Goal: Task Accomplishment & Management: Manage account settings

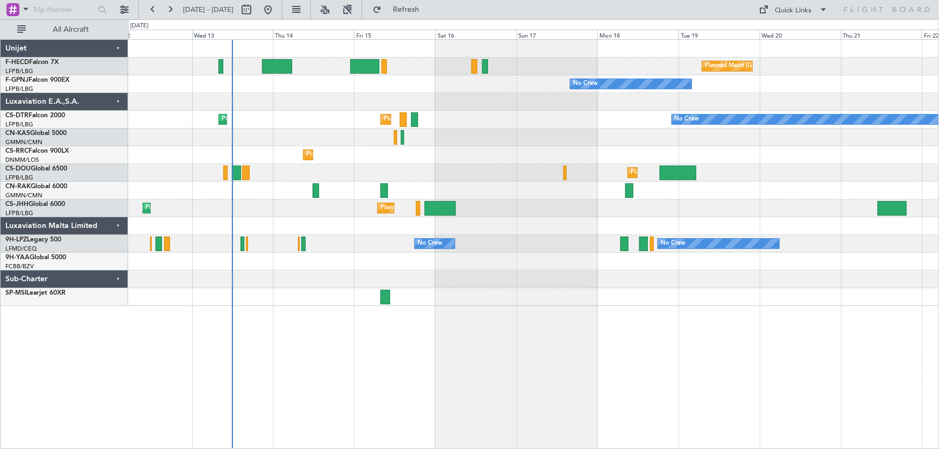
click at [448, 112] on div "Planned Maint Paris (Le Bourget) No Crew No Crew No Crew Planned Maint Paris (L…" at bounding box center [533, 173] width 811 height 266
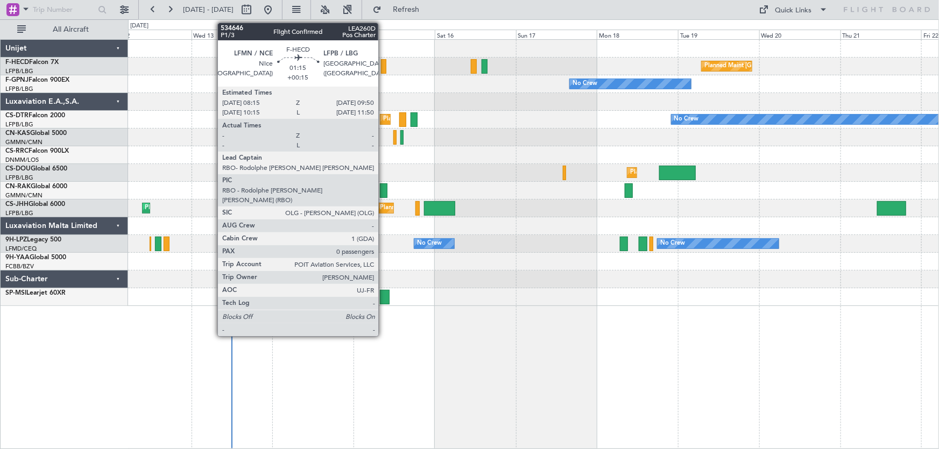
click at [383, 69] on div at bounding box center [383, 66] width 5 height 15
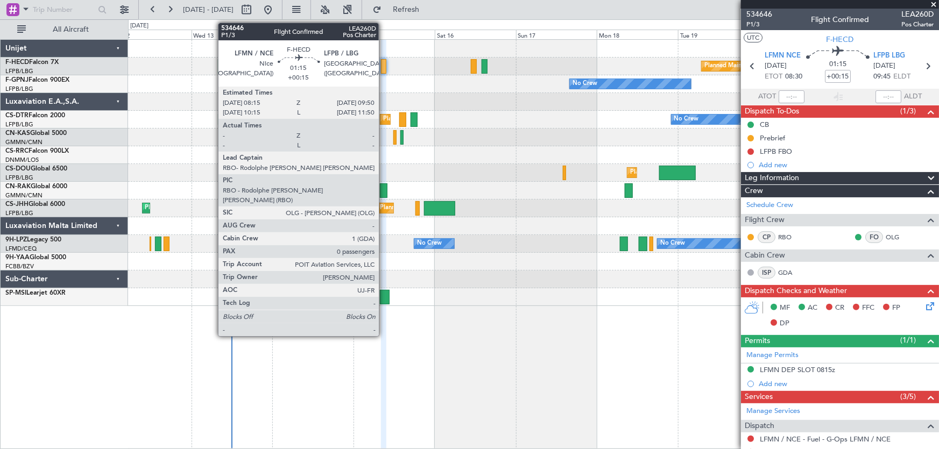
click at [384, 70] on div at bounding box center [383, 66] width 5 height 15
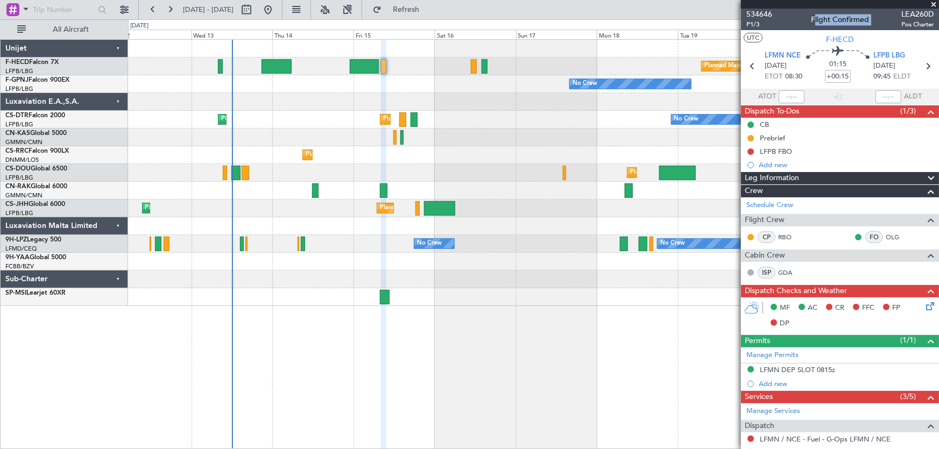
drag, startPoint x: 895, startPoint y: 13, endPoint x: 927, endPoint y: 13, distance: 32.3
click at [927, 13] on div "534646 P1/3 Flight Confirmed LEA260D Pos Charter" at bounding box center [840, 20] width 198 height 22
click at [917, 13] on span "LEA260D" at bounding box center [917, 14] width 32 height 11
drag, startPoint x: 894, startPoint y: 14, endPoint x: 925, endPoint y: 14, distance: 31.2
click at [925, 14] on span "LEA260D" at bounding box center [917, 14] width 32 height 11
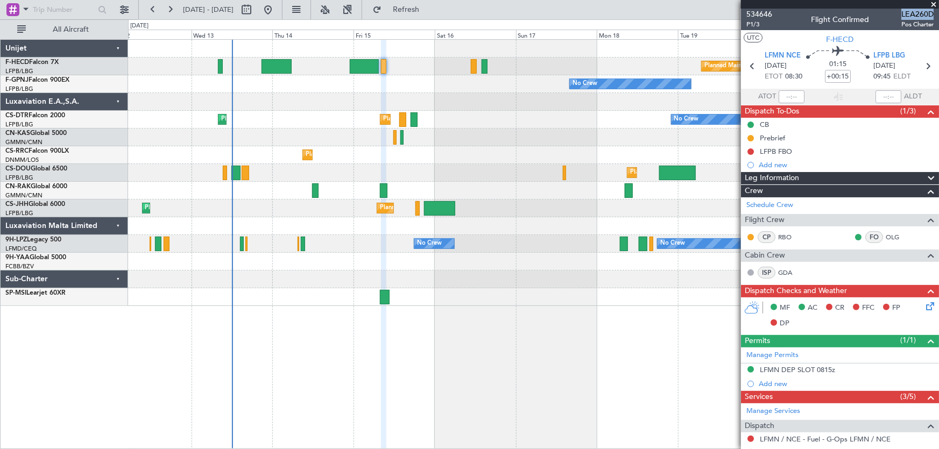
copy span "LEA260D"
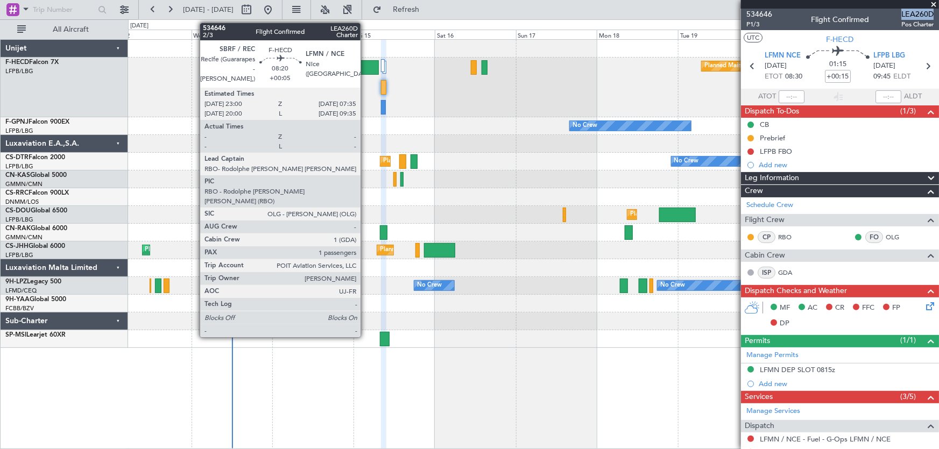
click at [365, 69] on div at bounding box center [364, 67] width 29 height 15
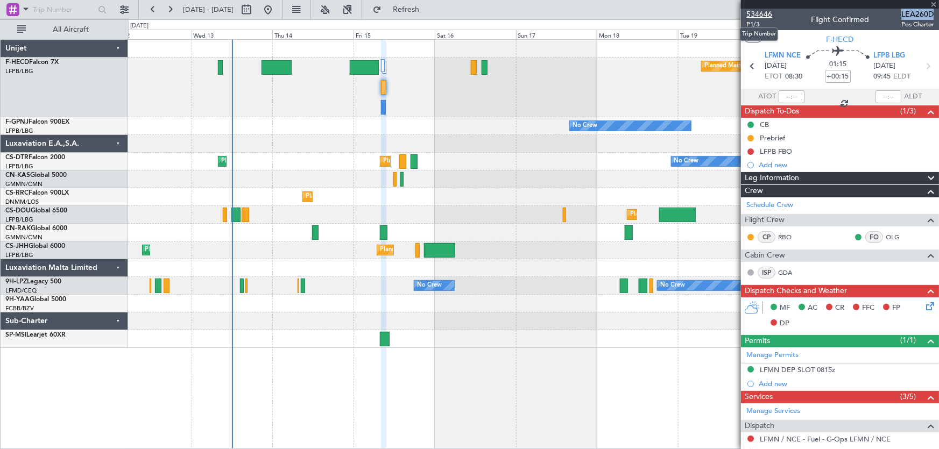
type input "+00:05"
type input "1"
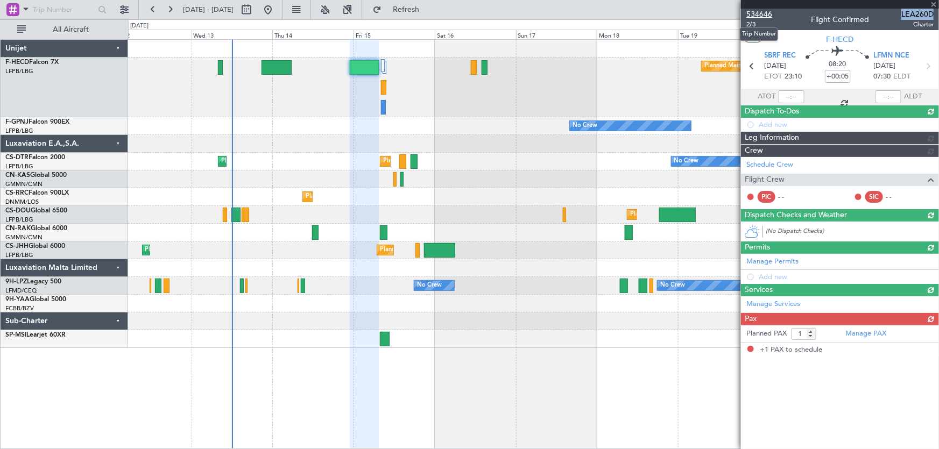
click at [751, 13] on span "534646" at bounding box center [759, 14] width 26 height 11
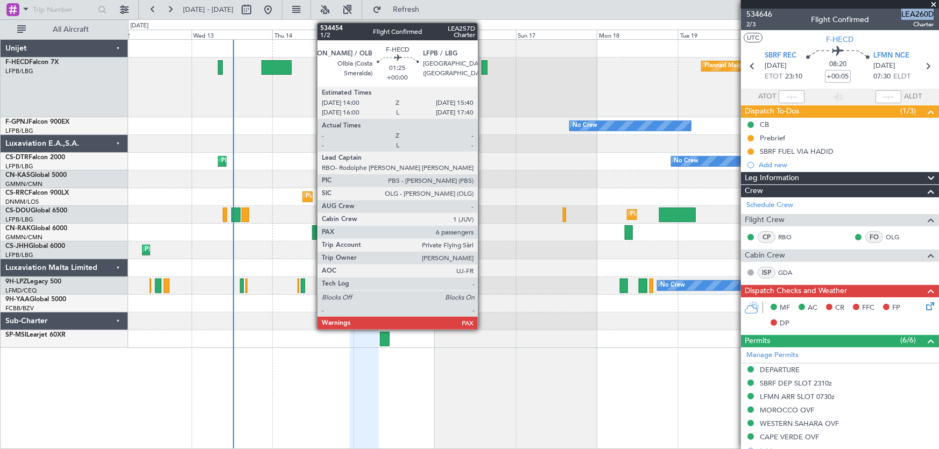
click at [483, 70] on div at bounding box center [485, 67] width 6 height 15
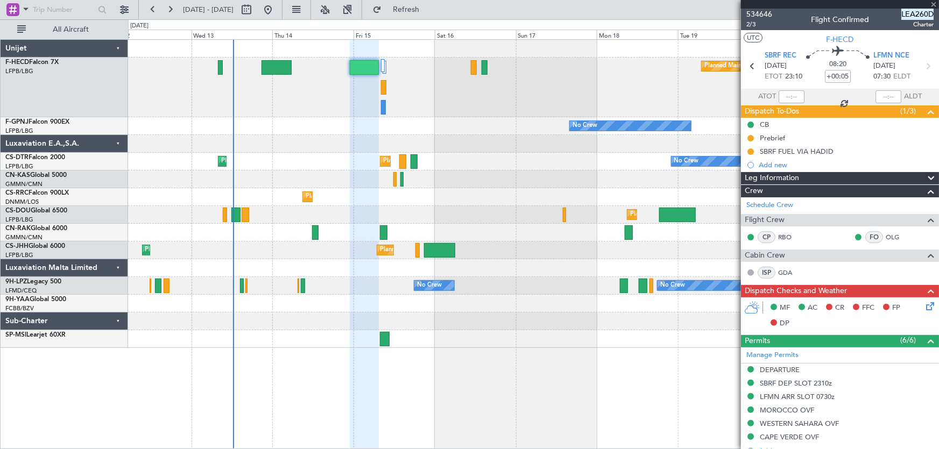
type input "6"
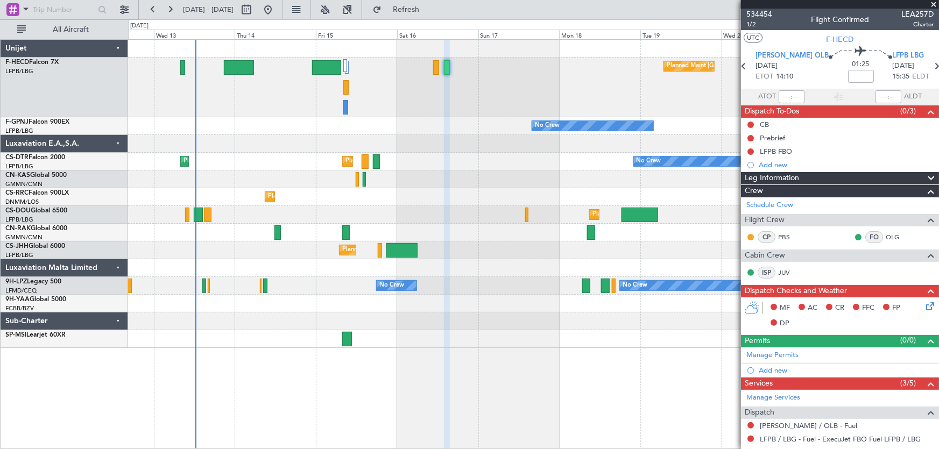
click at [537, 115] on div "Planned Maint [GEOGRAPHIC_DATA] ([GEOGRAPHIC_DATA])" at bounding box center [533, 88] width 811 height 60
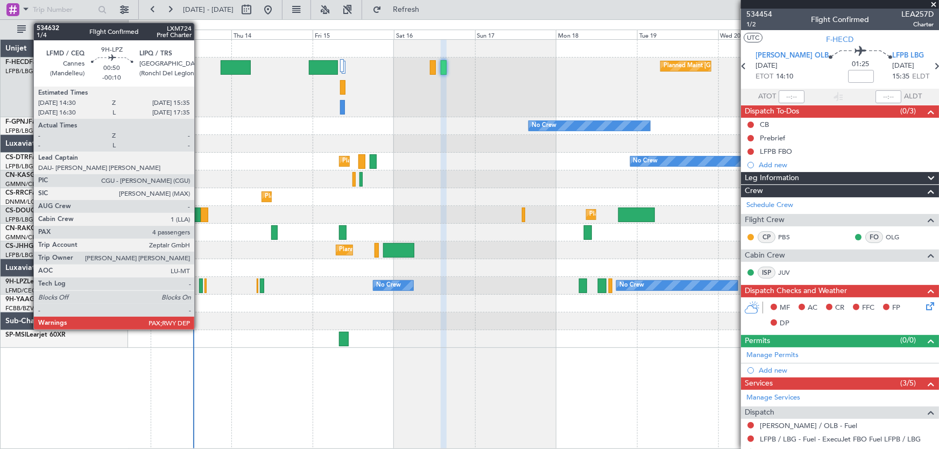
click at [199, 288] on div at bounding box center [201, 286] width 4 height 15
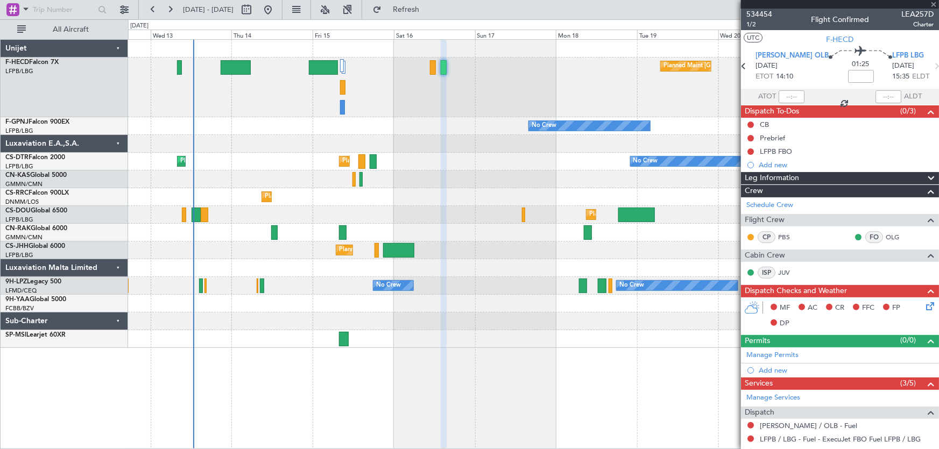
type input "-00:10"
type input "4"
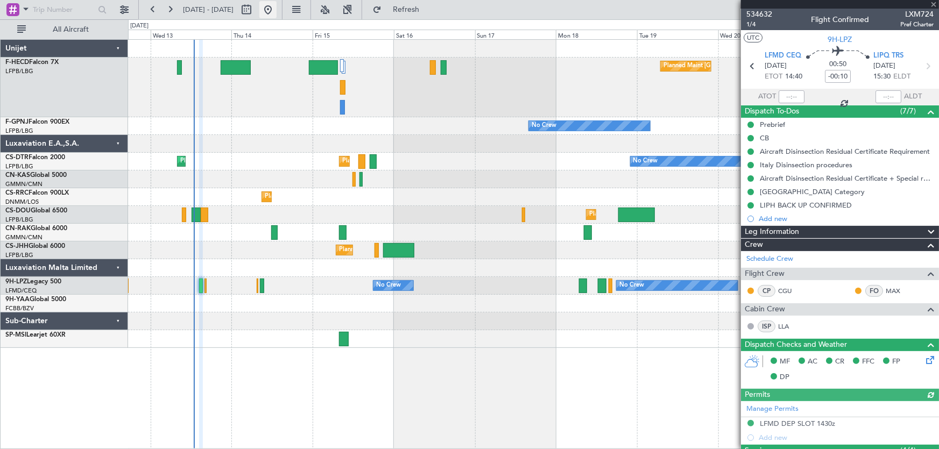
click at [277, 11] on button at bounding box center [267, 9] width 17 height 17
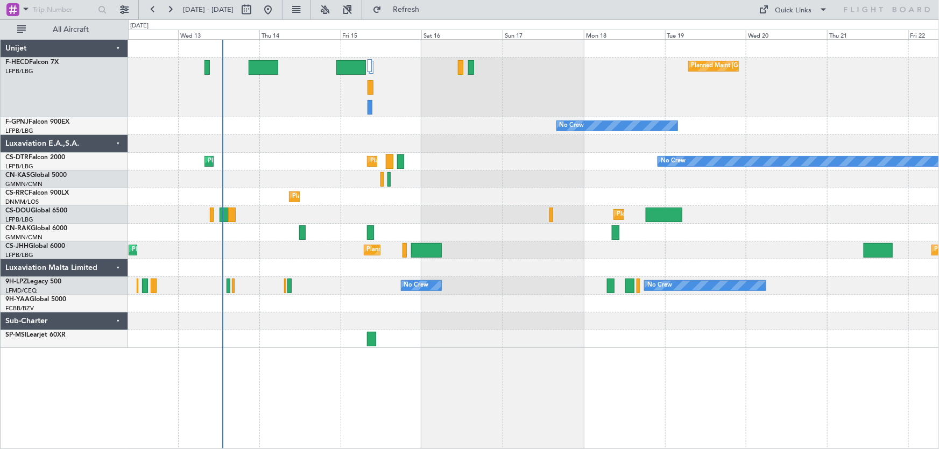
click at [243, 171] on div "Planned Maint Paris (Le Bourget) No Crew No Crew No Crew Planned Maint Paris (L…" at bounding box center [533, 194] width 811 height 308
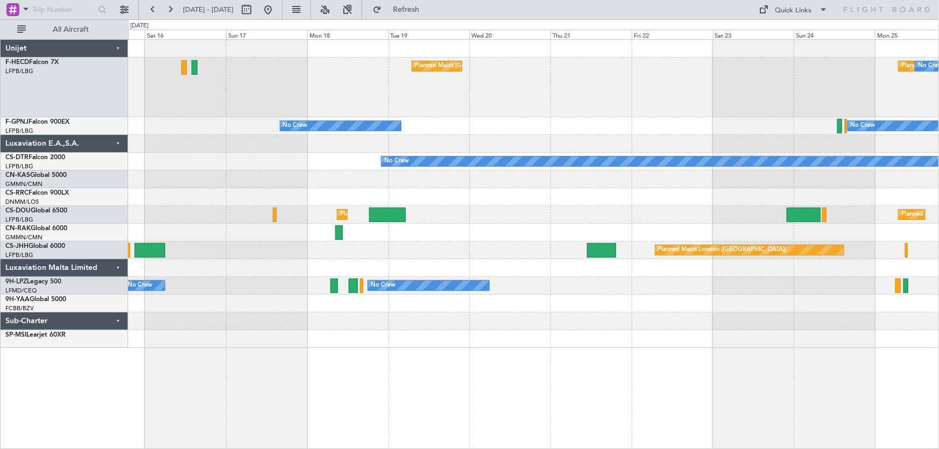
click at [262, 205] on div "Planned Maint Lagos ([PERSON_NAME])" at bounding box center [533, 197] width 811 height 18
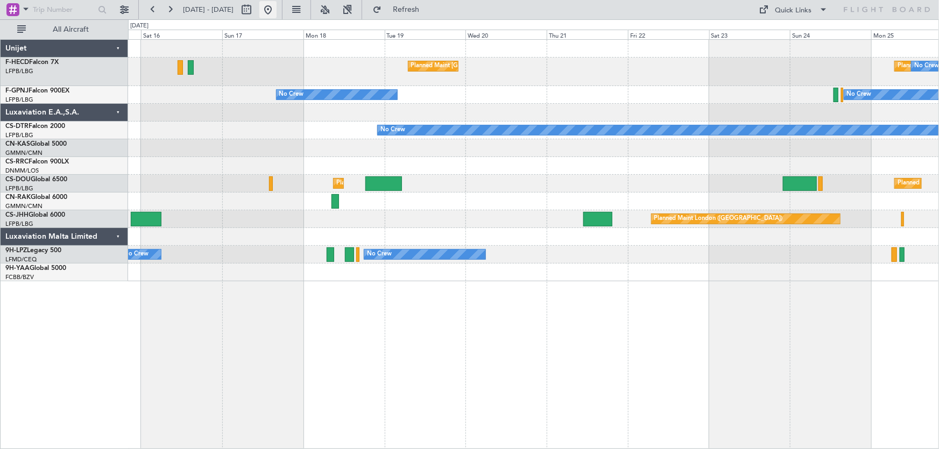
click at [277, 11] on button at bounding box center [267, 9] width 17 height 17
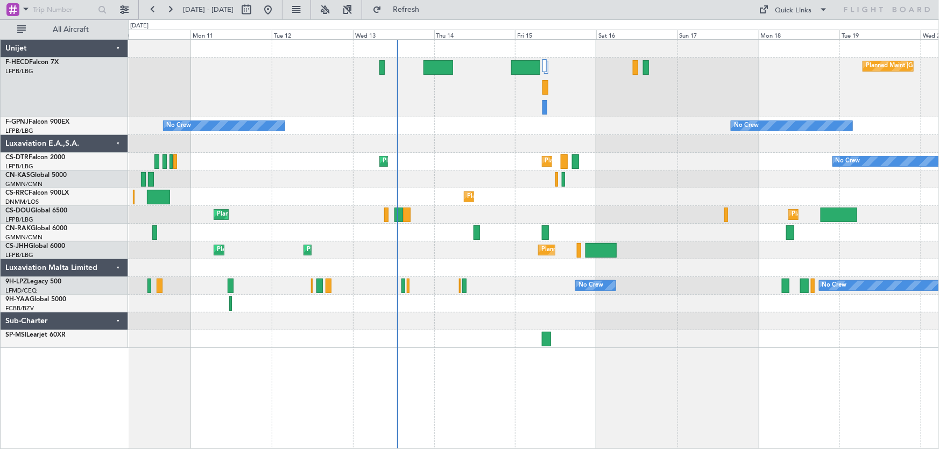
click at [491, 114] on div "Planned Maint Paris (Le Bourget) No Crew" at bounding box center [533, 88] width 811 height 60
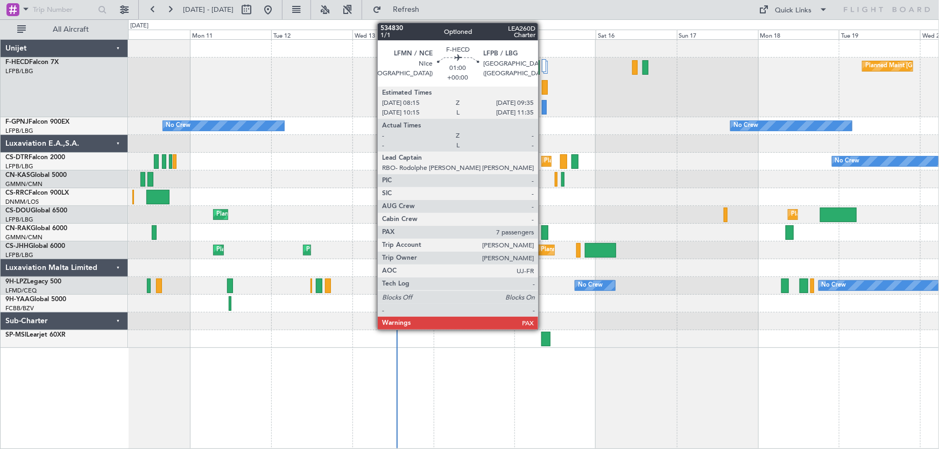
click at [543, 105] on div at bounding box center [544, 107] width 5 height 15
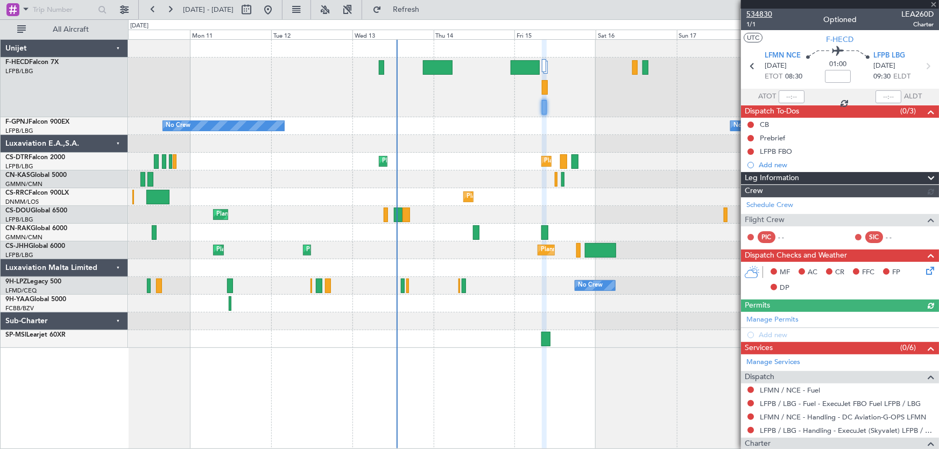
click at [763, 12] on span "534830" at bounding box center [759, 14] width 26 height 11
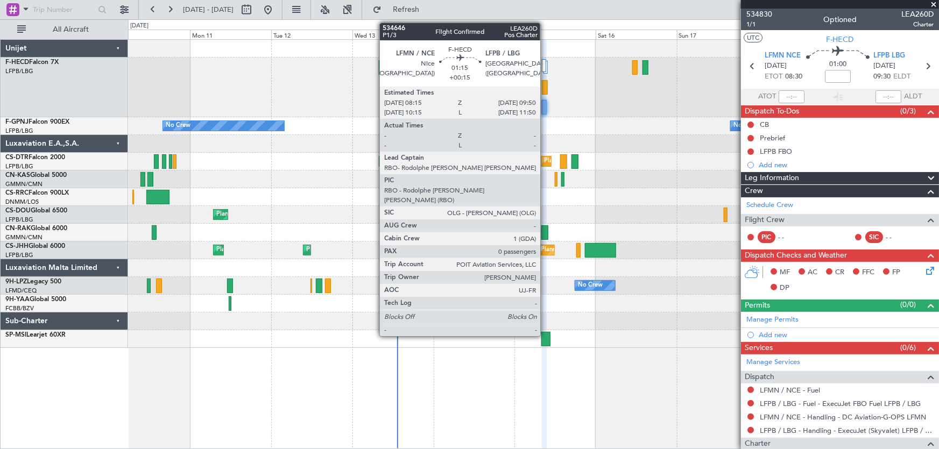
click at [545, 89] on div at bounding box center [544, 87] width 5 height 15
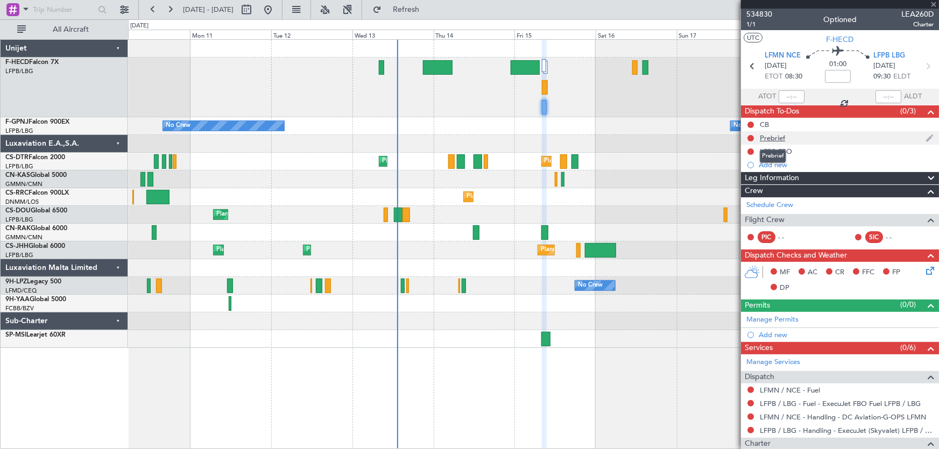
type input "+00:15"
type input "0"
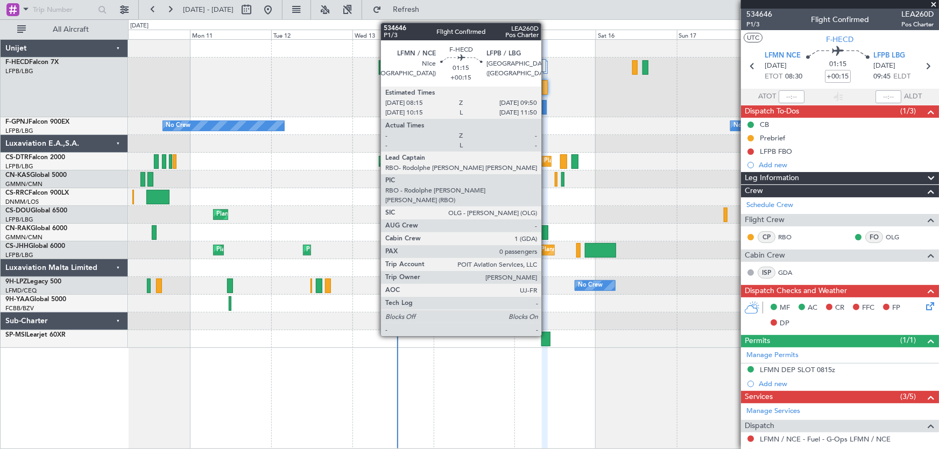
click at [546, 88] on div at bounding box center [544, 87] width 5 height 15
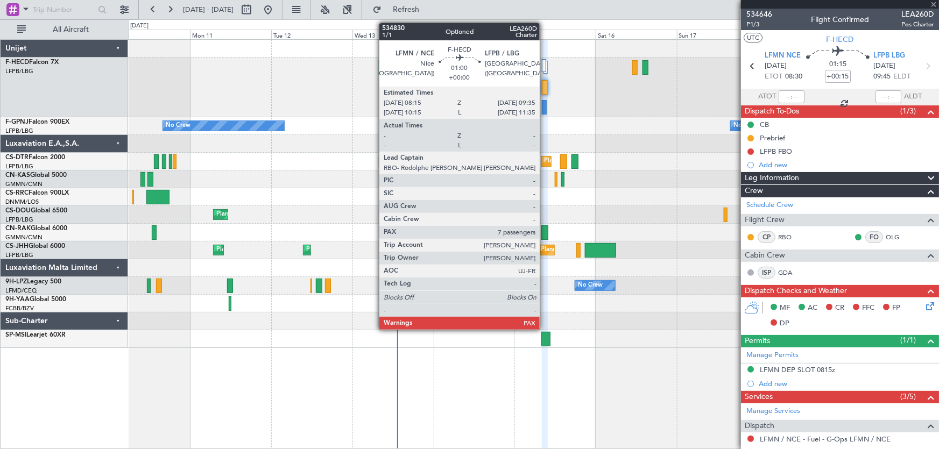
click at [545, 102] on div at bounding box center [544, 107] width 5 height 15
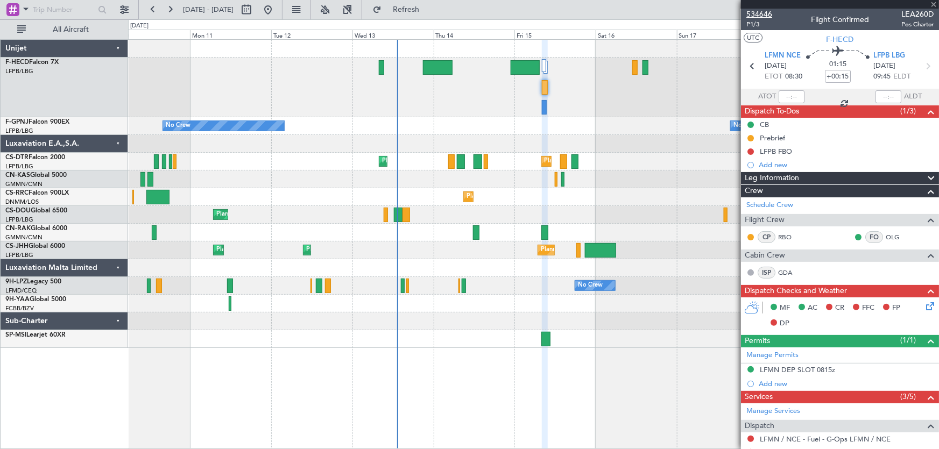
type input "7"
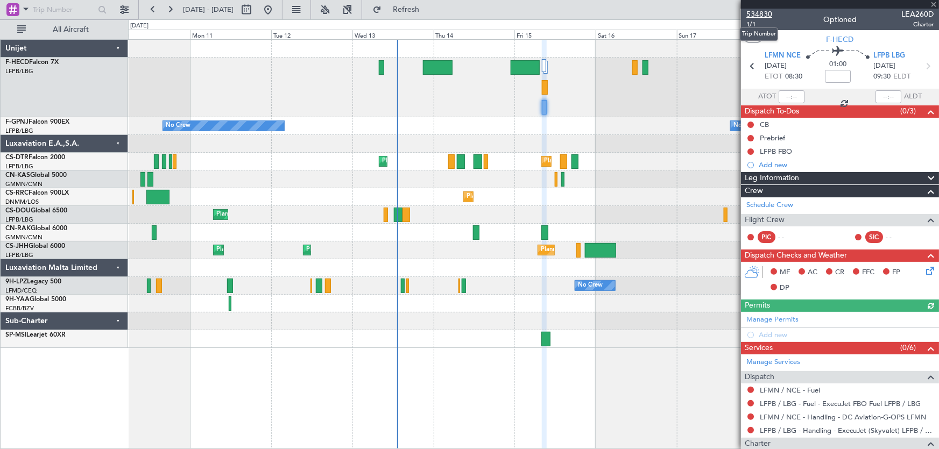
click at [764, 10] on span "534830" at bounding box center [759, 14] width 26 height 11
click at [429, 13] on span "Refresh" at bounding box center [406, 10] width 45 height 8
click at [429, 6] on span "Refresh" at bounding box center [406, 10] width 45 height 8
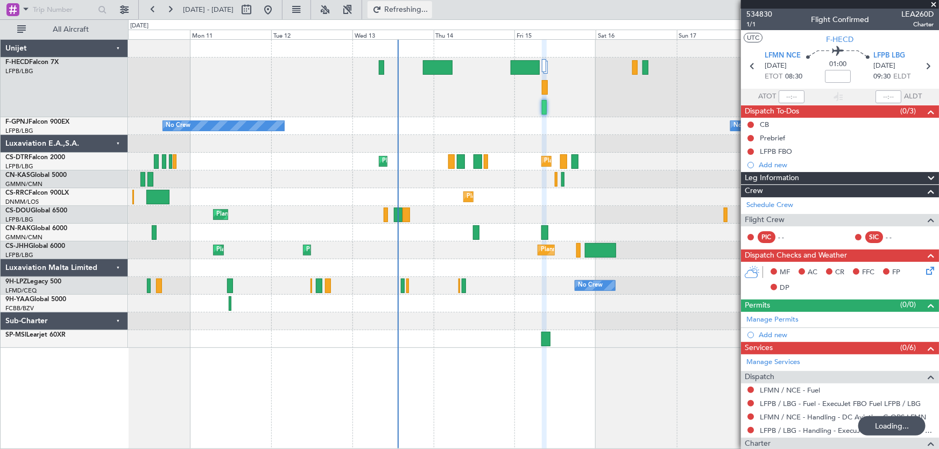
click at [429, 6] on span "Refreshing..." at bounding box center [406, 10] width 45 height 8
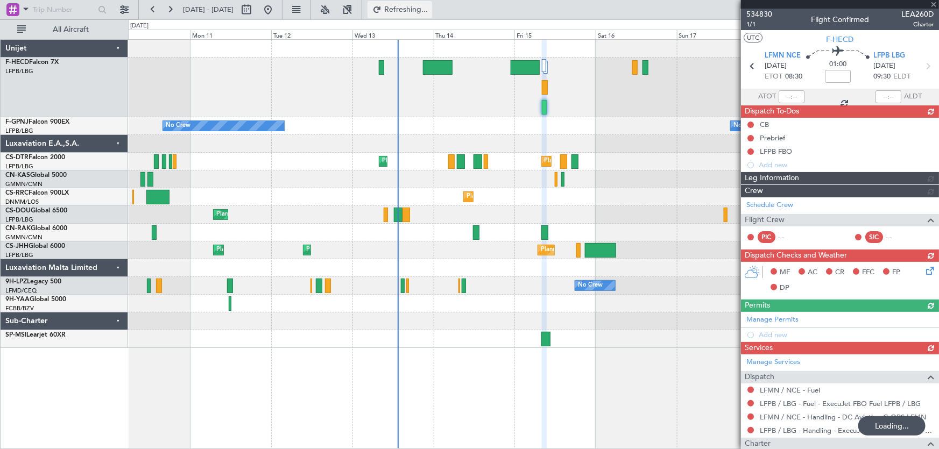
click at [429, 6] on span "Refreshing..." at bounding box center [406, 10] width 45 height 8
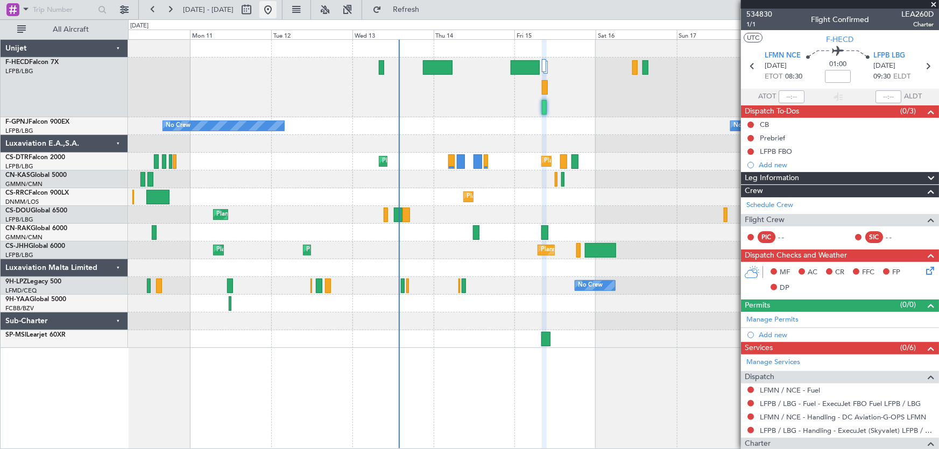
click at [277, 12] on button at bounding box center [267, 9] width 17 height 17
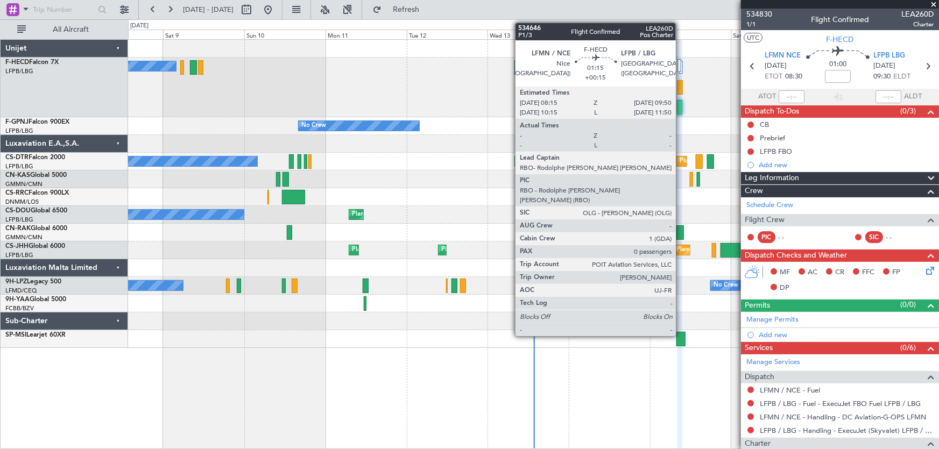
click at [681, 88] on div at bounding box center [680, 87] width 5 height 15
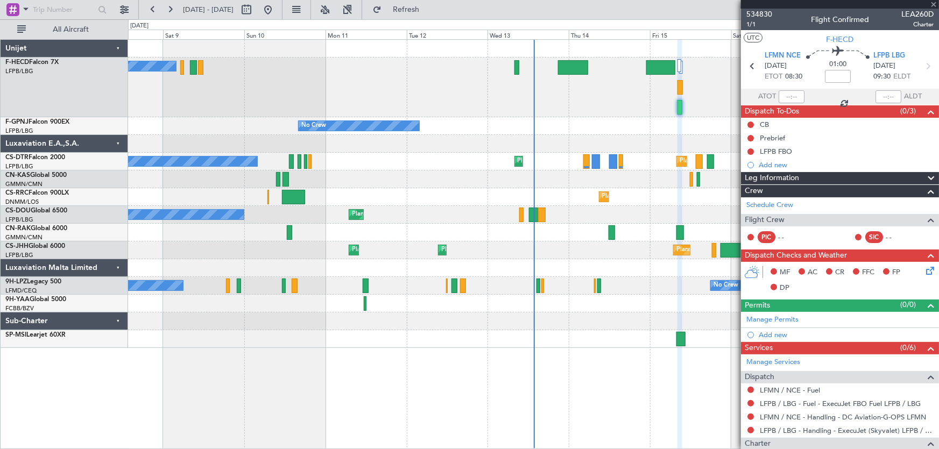
type input "+00:15"
type input "0"
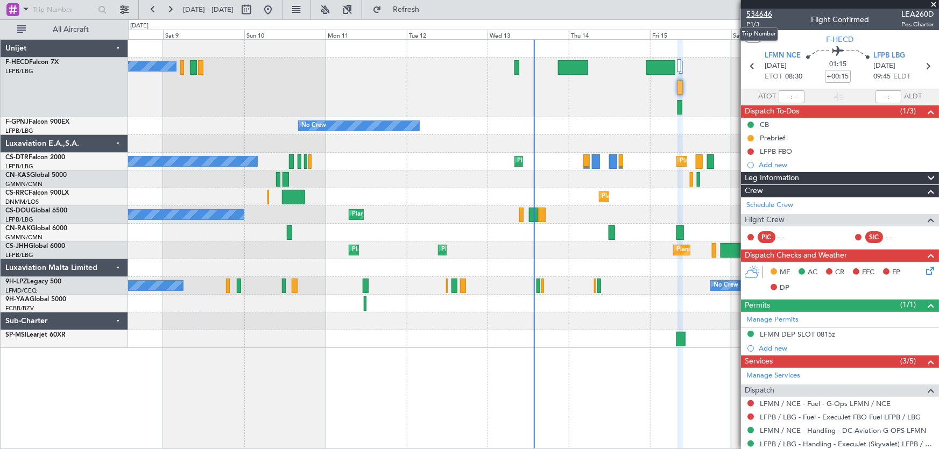
click at [761, 16] on span "534646" at bounding box center [759, 14] width 26 height 11
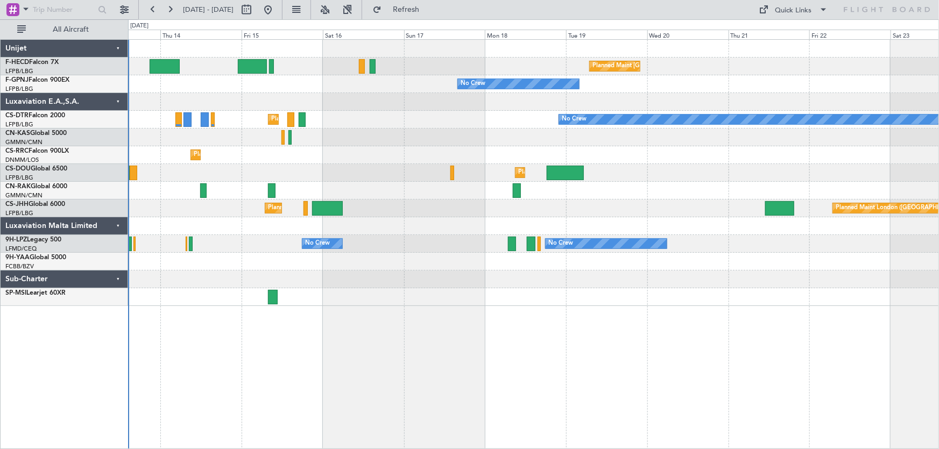
click at [188, 207] on div "Planned Maint [GEOGRAPHIC_DATA] ([GEOGRAPHIC_DATA]) Planned Maint [GEOGRAPHIC_D…" at bounding box center [533, 173] width 811 height 266
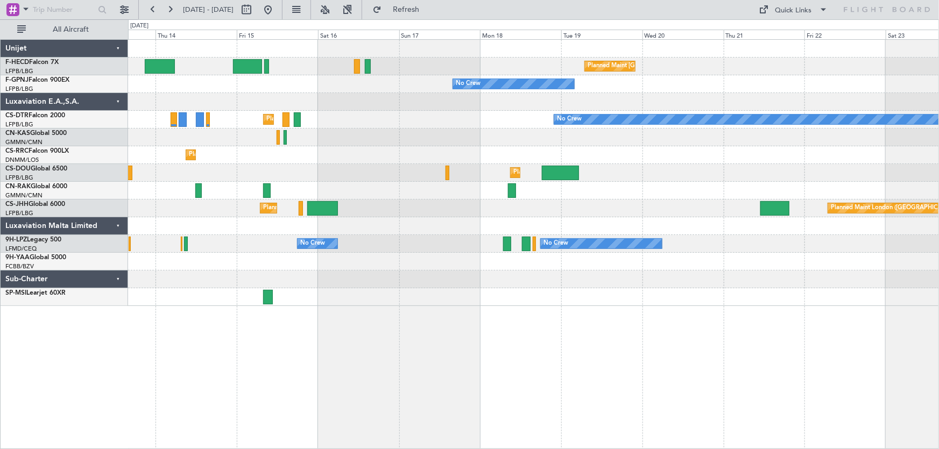
click at [366, 222] on div "Planned Maint [GEOGRAPHIC_DATA] ([GEOGRAPHIC_DATA]) Planned Maint [GEOGRAPHIC_D…" at bounding box center [533, 173] width 811 height 266
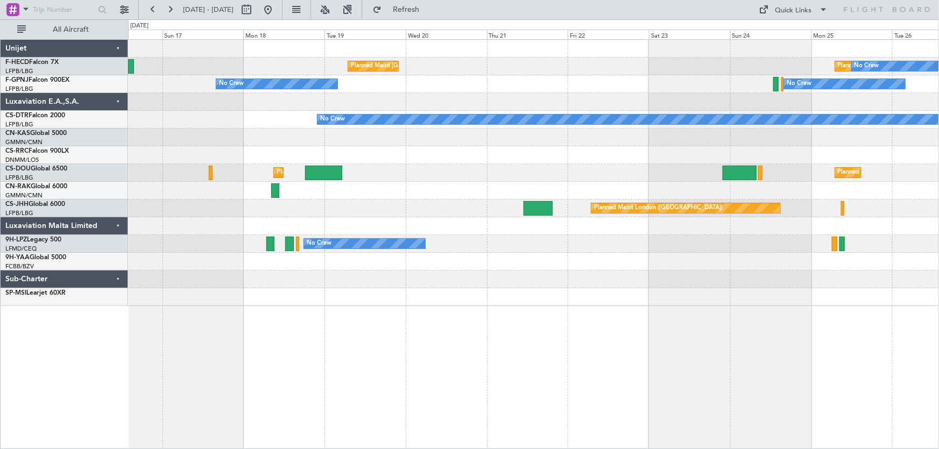
click at [392, 210] on div "Planned Maint London ([GEOGRAPHIC_DATA]) Planned Maint [GEOGRAPHIC_DATA] ([GEOG…" at bounding box center [533, 209] width 811 height 18
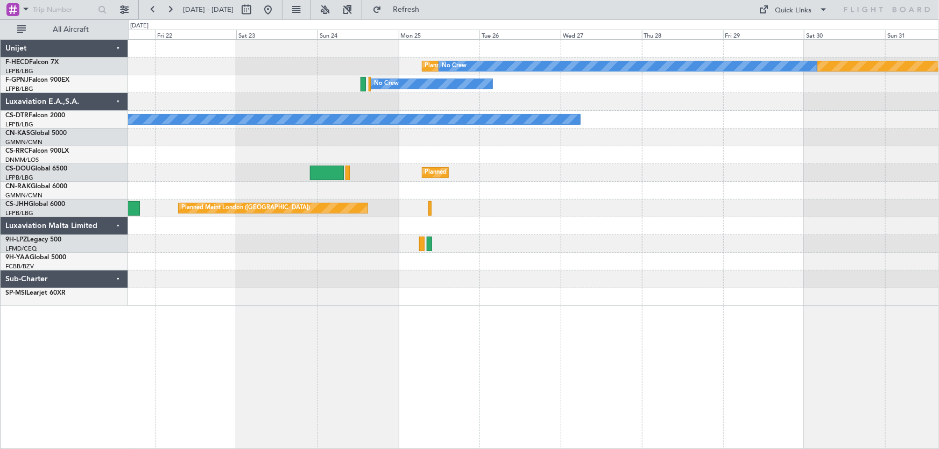
click at [362, 200] on div "Planned Maint London ([GEOGRAPHIC_DATA])" at bounding box center [533, 209] width 811 height 18
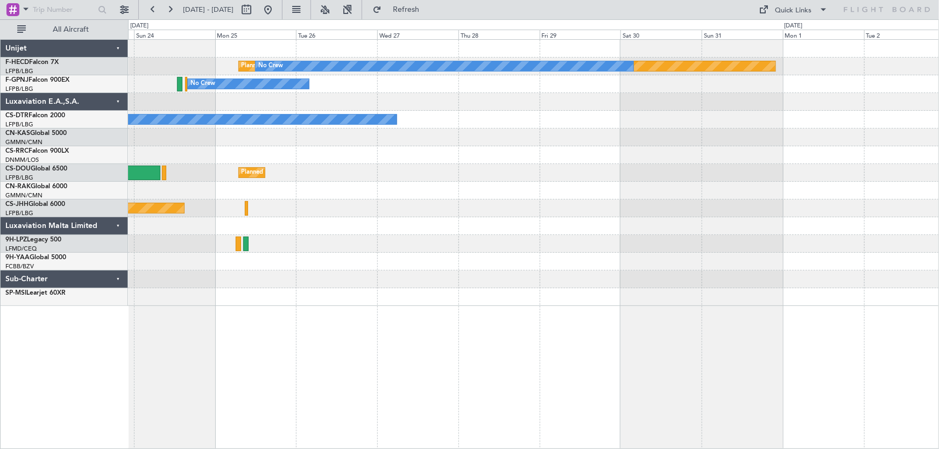
click at [302, 204] on div "Planned Maint London ([GEOGRAPHIC_DATA])" at bounding box center [533, 209] width 811 height 18
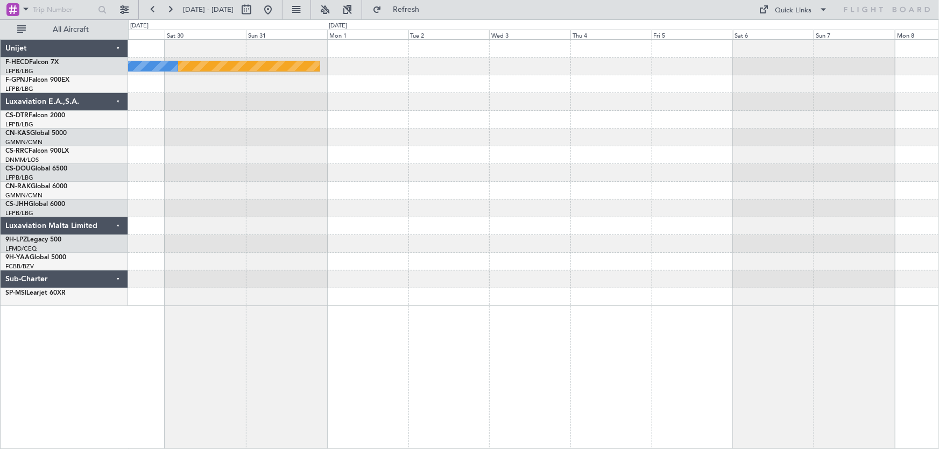
click at [441, 220] on div "Planned Maint [GEOGRAPHIC_DATA] ([GEOGRAPHIC_DATA]) No Crew No Crew" at bounding box center [533, 173] width 811 height 266
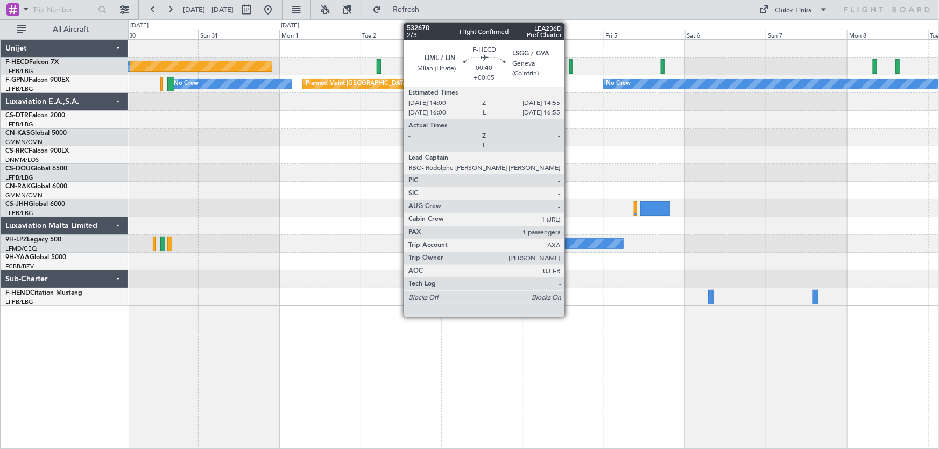
click at [569, 66] on div at bounding box center [570, 66] width 3 height 15
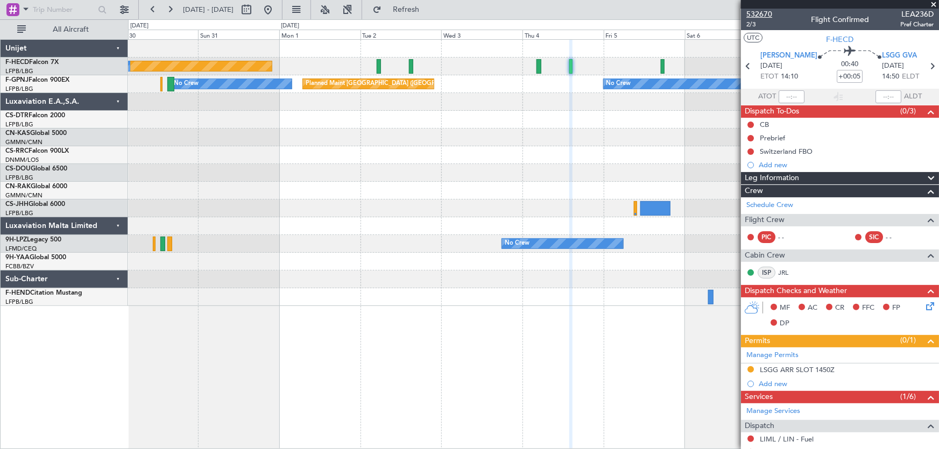
click at [753, 11] on span "532670" at bounding box center [759, 14] width 26 height 11
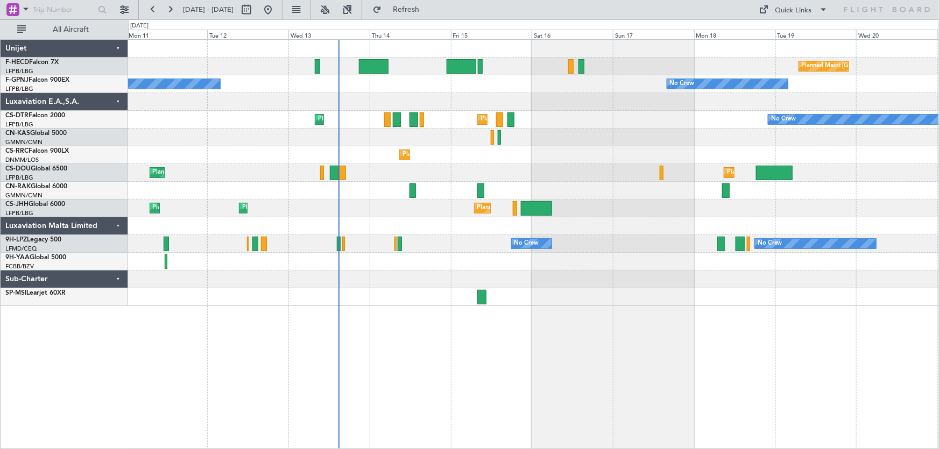
click at [377, 177] on div "Planned Maint [GEOGRAPHIC_DATA] ([GEOGRAPHIC_DATA]) No Crew No Crew No Crew Pla…" at bounding box center [533, 173] width 811 height 266
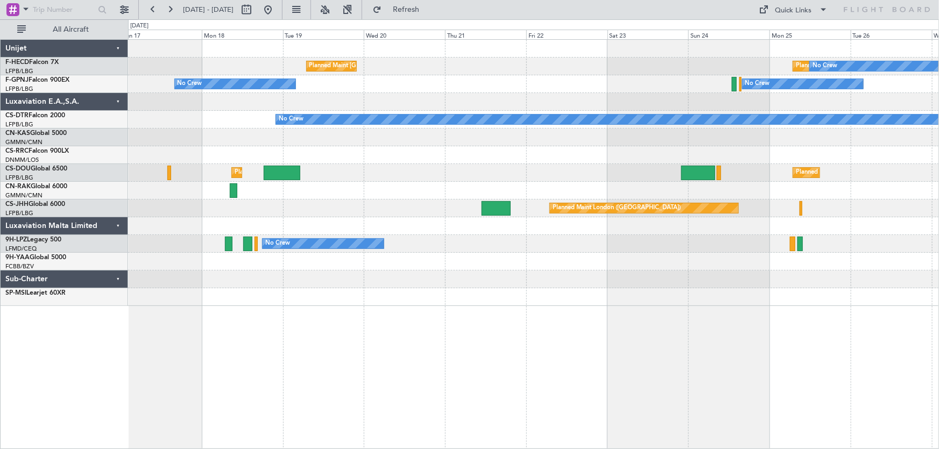
click at [368, 177] on div "Planned Maint [GEOGRAPHIC_DATA] ([GEOGRAPHIC_DATA]) Planned Maint [GEOGRAPHIC_D…" at bounding box center [533, 173] width 811 height 266
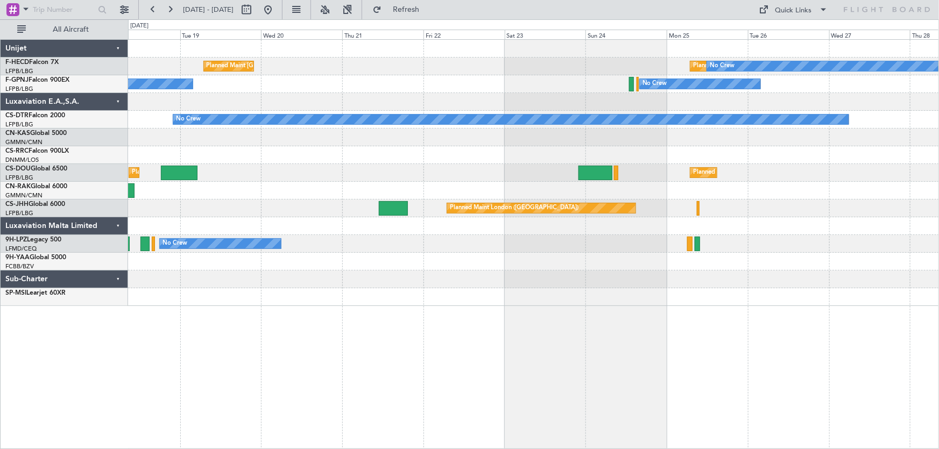
click at [579, 175] on div at bounding box center [596, 173] width 34 height 15
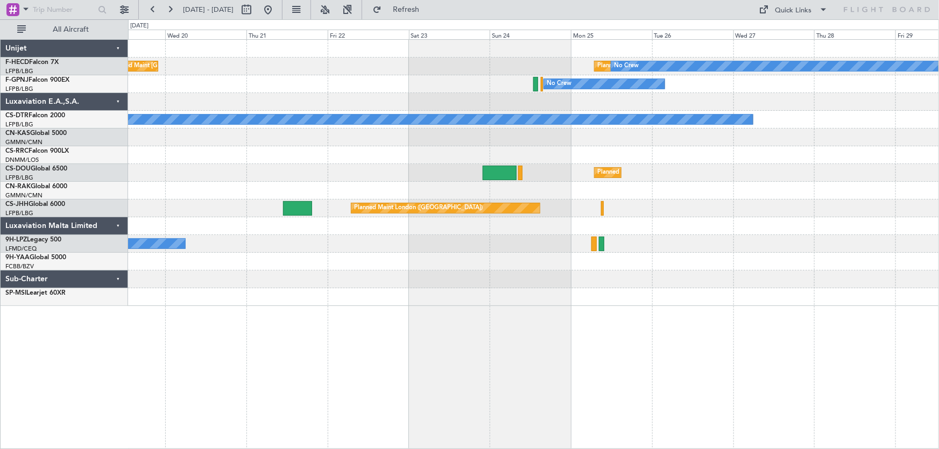
click at [385, 161] on div "Planned Maint [GEOGRAPHIC_DATA] ([GEOGRAPHIC_DATA]) Planned Maint [GEOGRAPHIC_D…" at bounding box center [533, 173] width 811 height 266
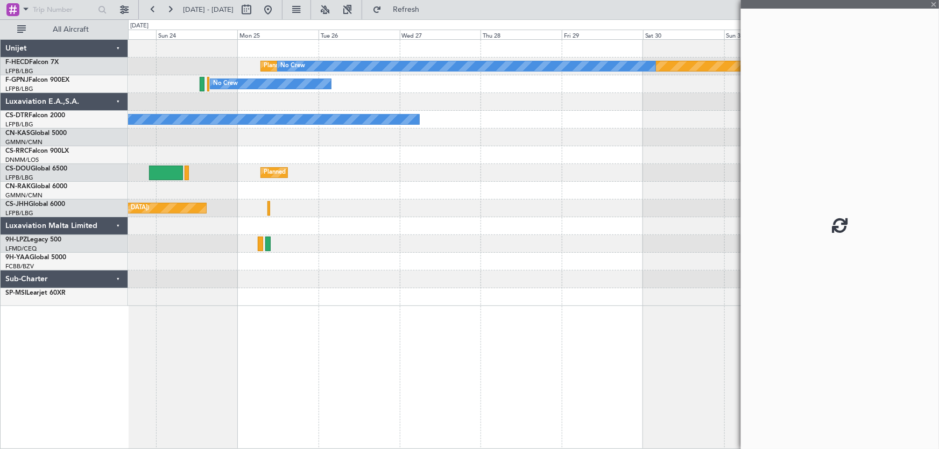
click at [409, 181] on div "Planned Maint [GEOGRAPHIC_DATA] ([GEOGRAPHIC_DATA]) No Crew No Crew No Crew Pla…" at bounding box center [533, 173] width 811 height 266
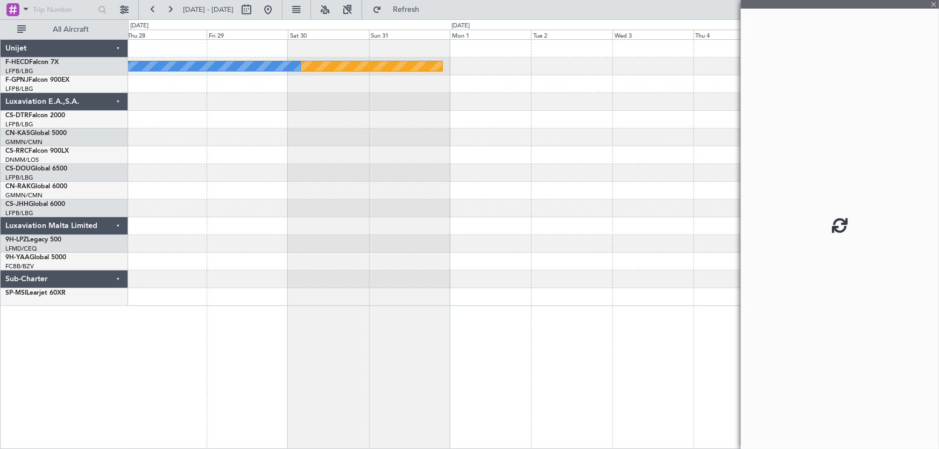
click at [454, 215] on div "Planned Maint [GEOGRAPHIC_DATA] ([GEOGRAPHIC_DATA]) No Crew No Crew No Crew Pla…" at bounding box center [533, 173] width 811 height 266
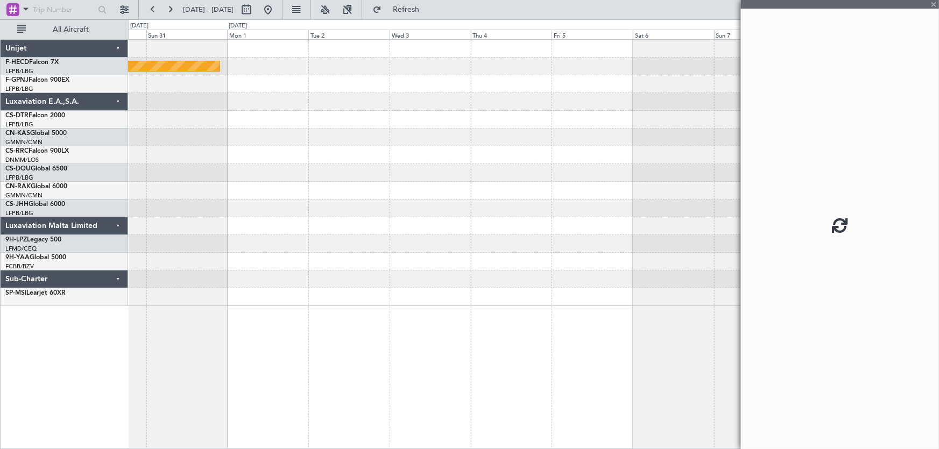
click at [467, 202] on div "Planned Maint [GEOGRAPHIC_DATA] ([GEOGRAPHIC_DATA]) No Crew" at bounding box center [533, 173] width 811 height 266
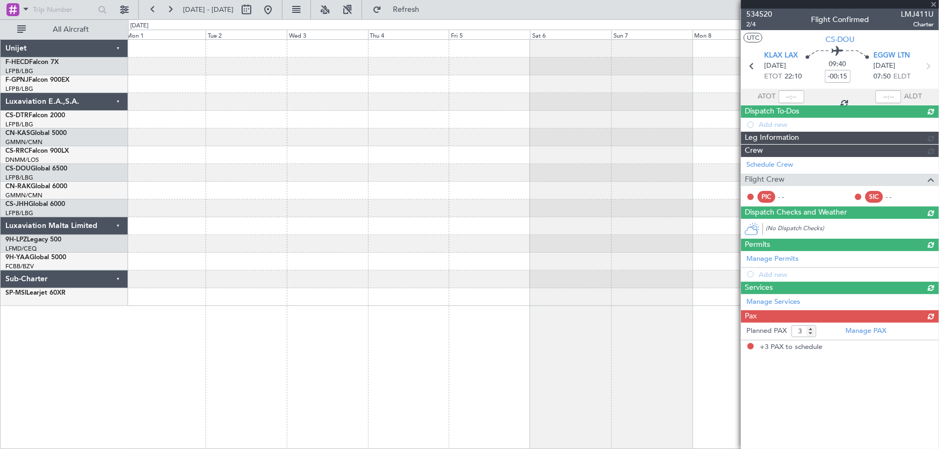
click at [459, 194] on div "No Crew Planned Maint [GEOGRAPHIC_DATA] ([GEOGRAPHIC_DATA])" at bounding box center [533, 173] width 811 height 266
